Goal: Task Accomplishment & Management: Manage account settings

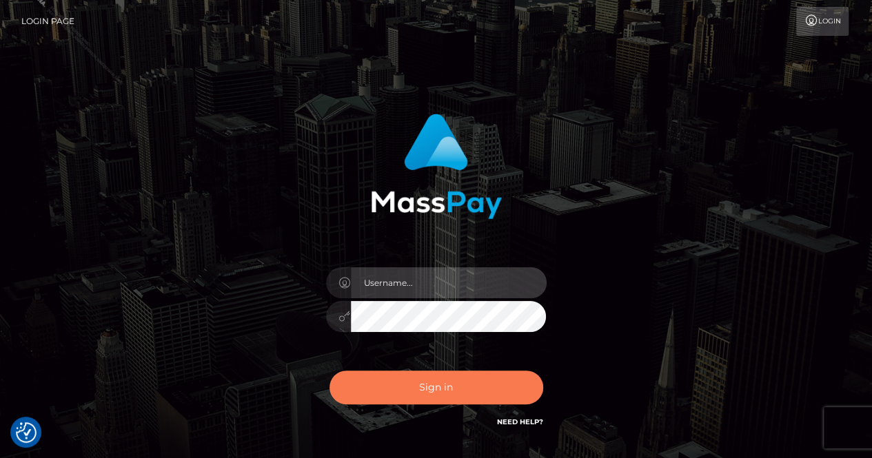
type input "[PERSON_NAME].Megabonanza"
click at [414, 387] on button "Sign in" at bounding box center [437, 388] width 214 height 34
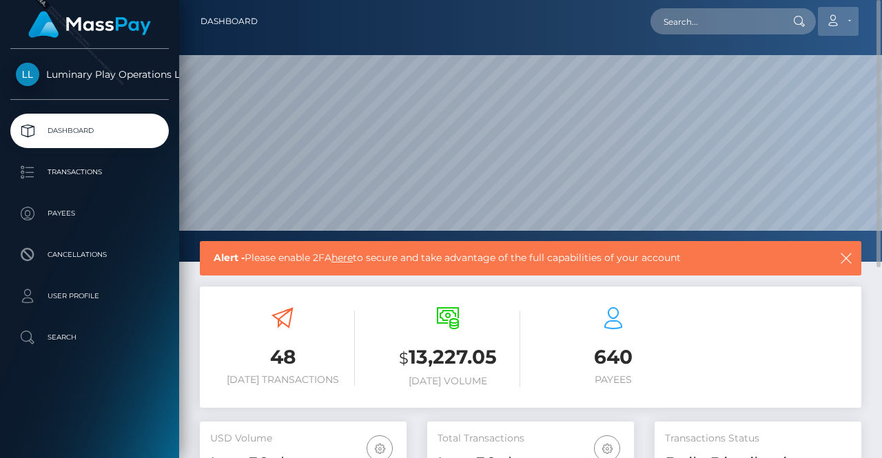
click at [842, 21] on link "Account" at bounding box center [838, 21] width 41 height 29
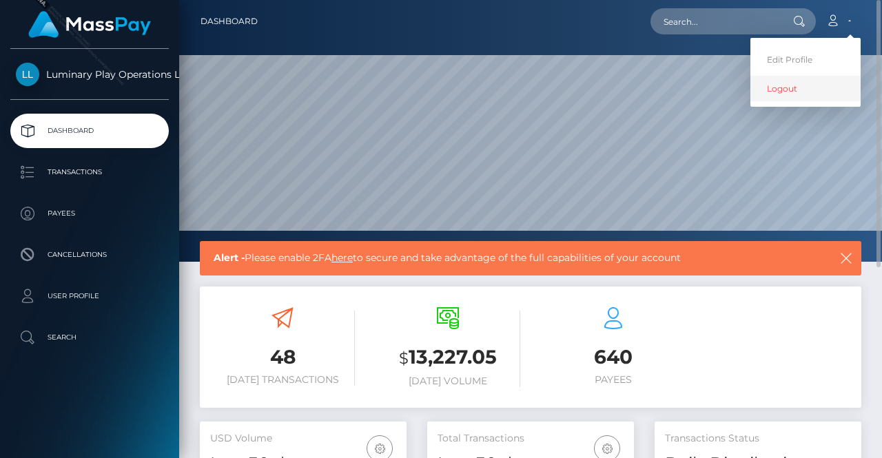
click at [796, 90] on link "Logout" at bounding box center [806, 89] width 110 height 26
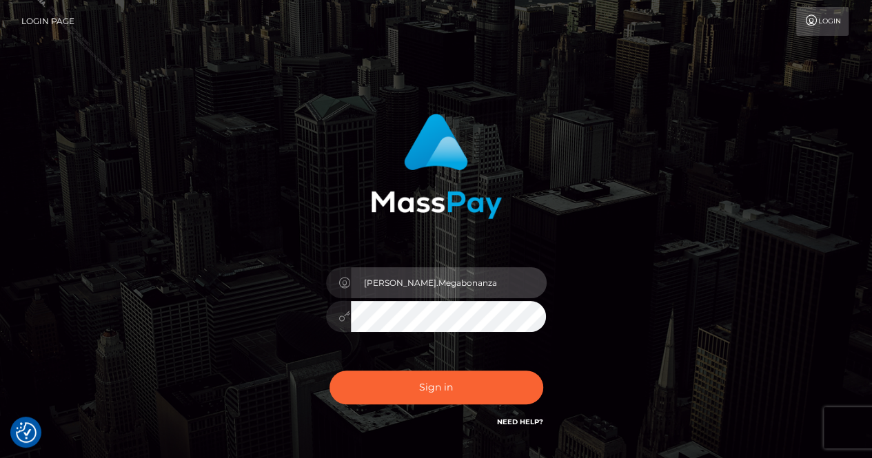
click at [461, 283] on input "Lindsey.Megabonanza" at bounding box center [449, 282] width 196 height 31
type input "Lindsey.MB"
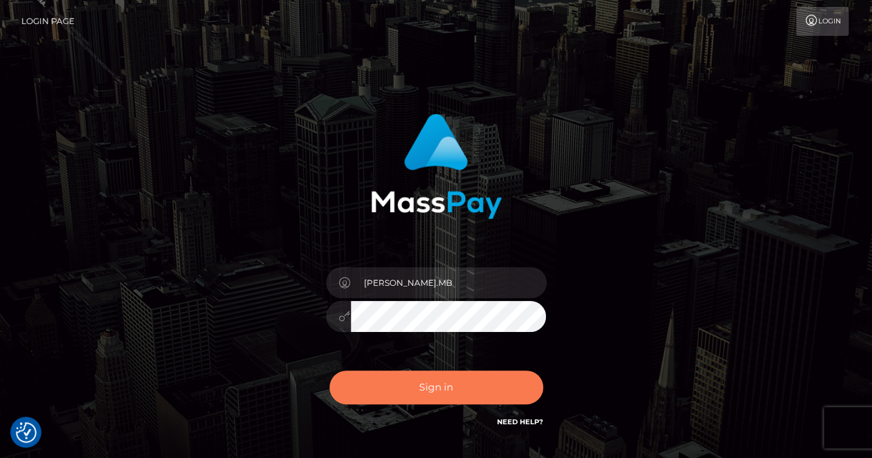
drag, startPoint x: 429, startPoint y: 394, endPoint x: 513, endPoint y: 378, distance: 85.5
click at [429, 394] on button "Sign in" at bounding box center [437, 388] width 214 height 34
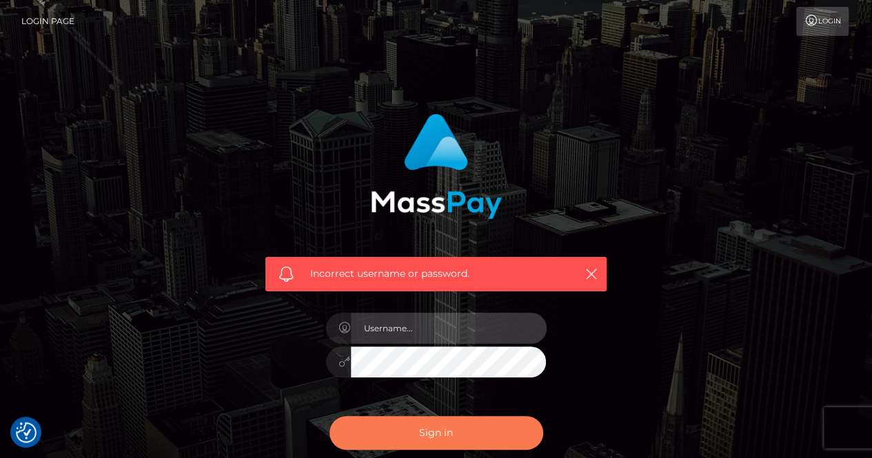
type input "Lindsey.Megabonanza"
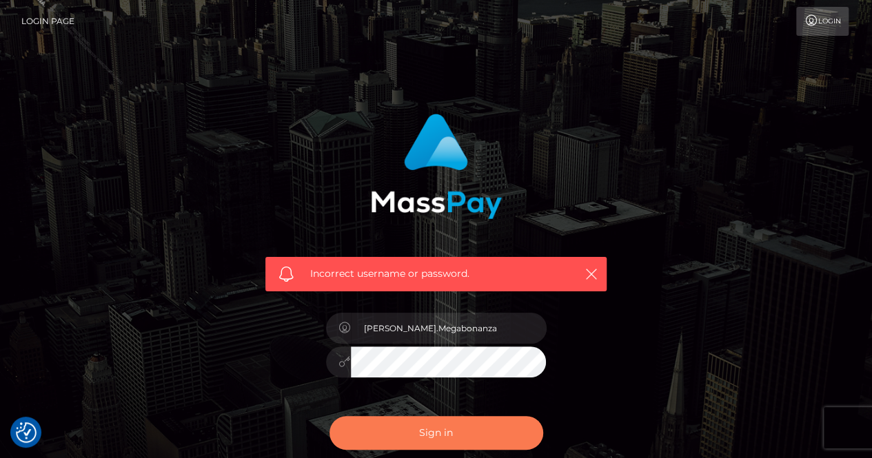
click at [449, 440] on button "Sign in" at bounding box center [437, 433] width 214 height 34
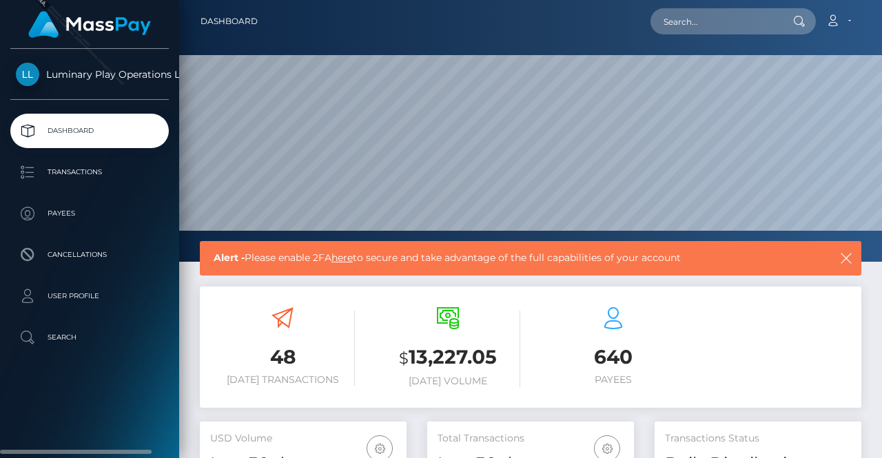
click at [23, 78] on span "Luminary Play Operations Limited" at bounding box center [89, 74] width 159 height 12
